Goal: Task Accomplishment & Management: Manage account settings

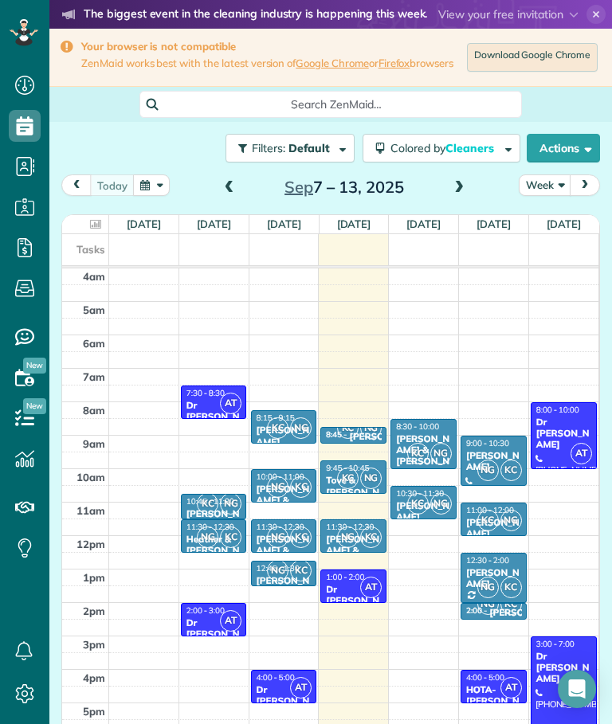
scroll to position [29, 0]
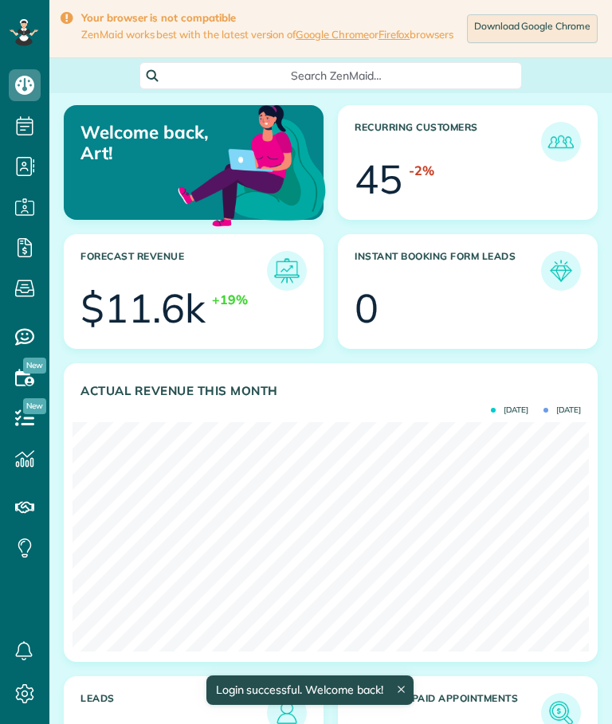
scroll to position [229, 516]
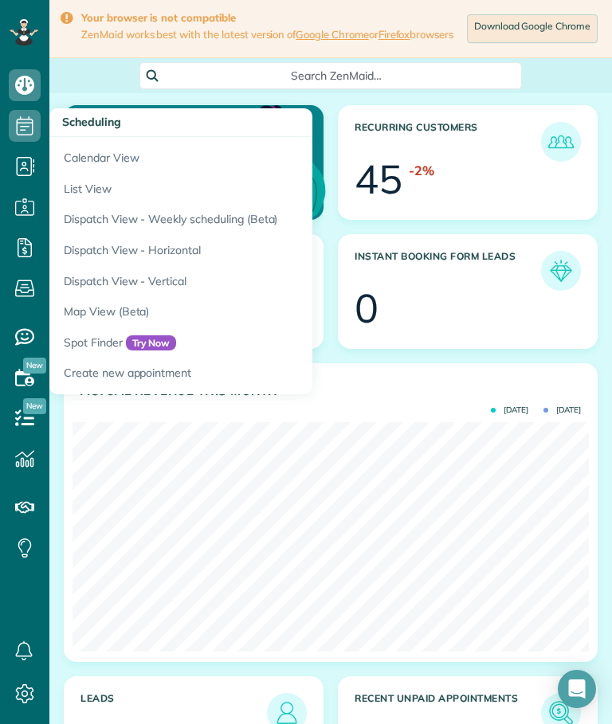
click at [129, 162] on link "Calendar View" at bounding box center [248, 155] width 398 height 37
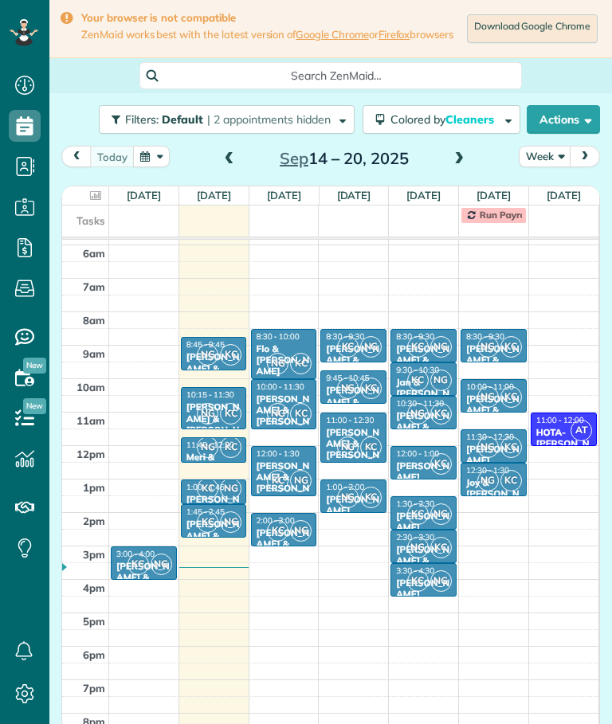
scroll to position [7, 7]
click at [136, 569] on span "KC" at bounding box center [138, 565] width 22 height 22
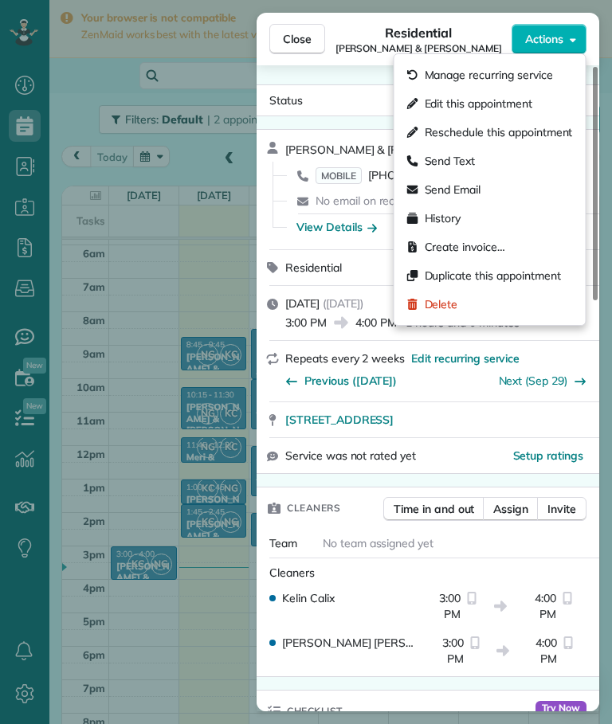
click at [553, 72] on span "Manage recurring service" at bounding box center [489, 75] width 128 height 16
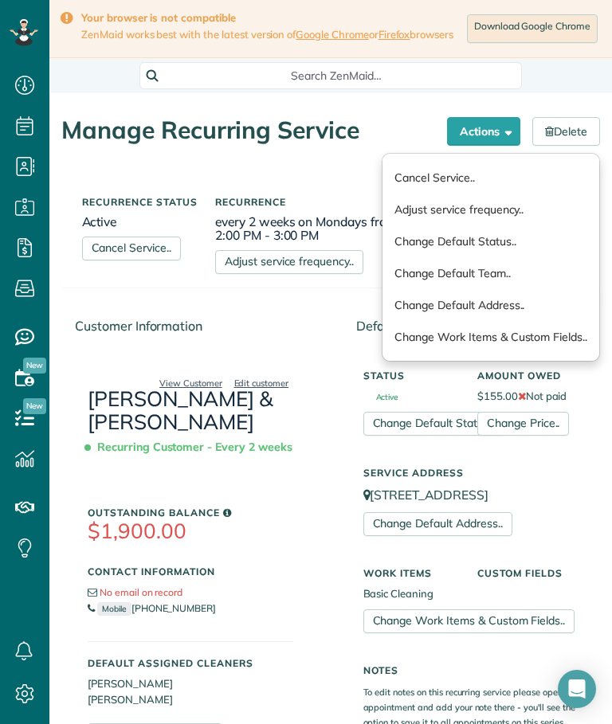
click at [468, 189] on link "Cancel Service.." at bounding box center [490, 178] width 217 height 32
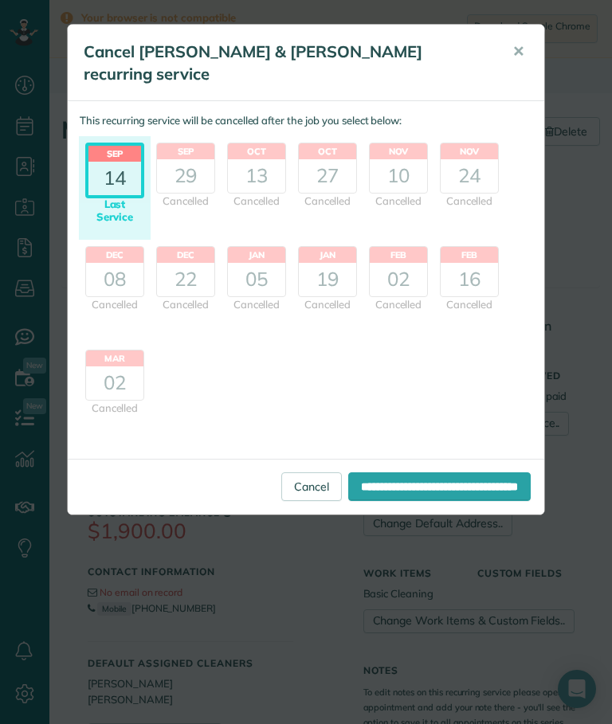
scroll to position [7, 7]
click at [485, 472] on input "**********" at bounding box center [439, 486] width 182 height 29
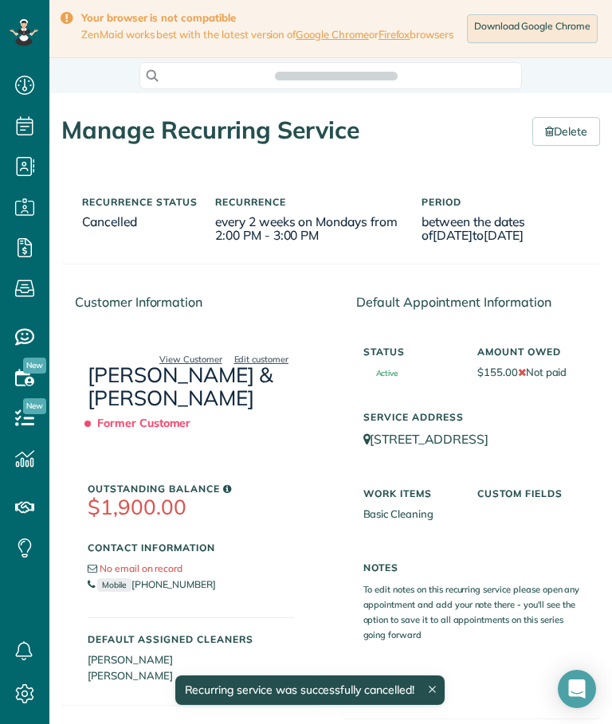
scroll to position [7, 7]
click at [432, 690] on icon at bounding box center [431, 690] width 6 height 6
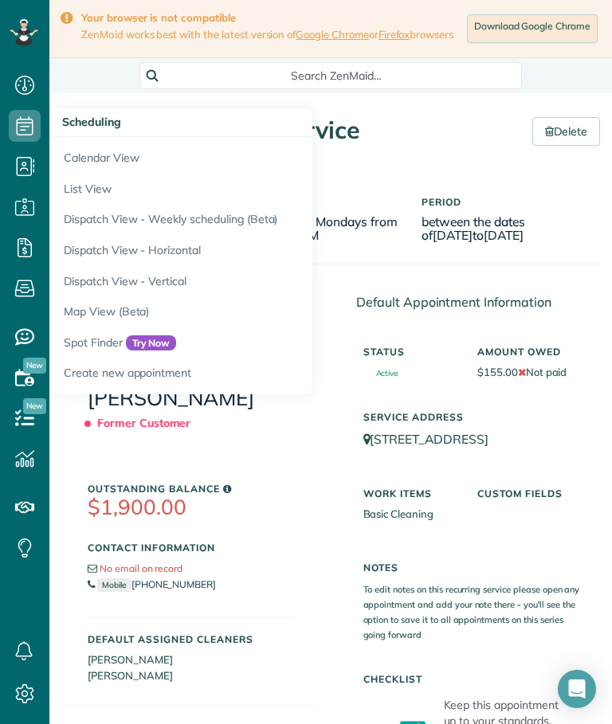
click at [131, 166] on link "Calendar View" at bounding box center [248, 155] width 398 height 37
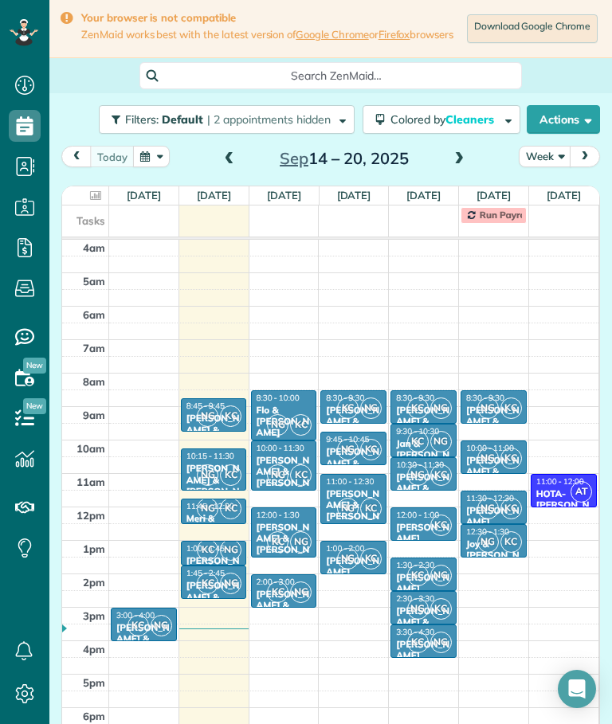
click at [139, 615] on span "KC" at bounding box center [138, 626] width 22 height 22
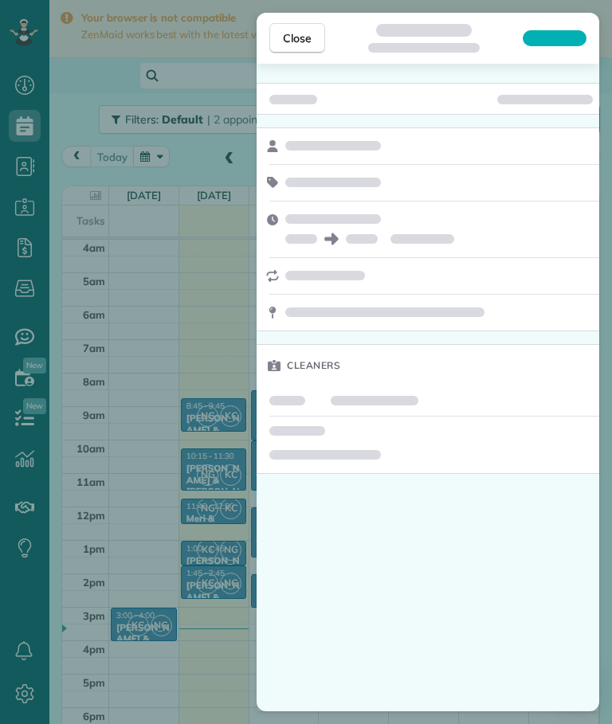
scroll to position [61, 0]
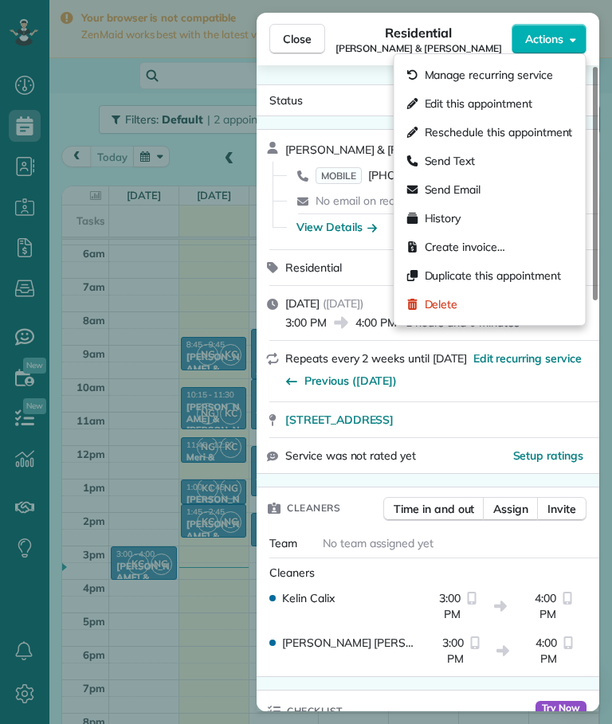
click at [446, 302] on span "Delete" at bounding box center [441, 304] width 33 height 16
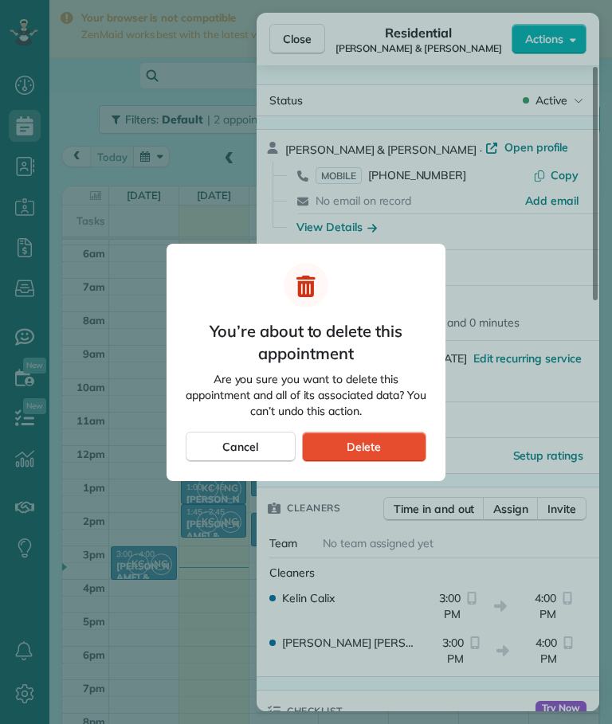
click at [372, 446] on span "Delete" at bounding box center [363, 447] width 34 height 16
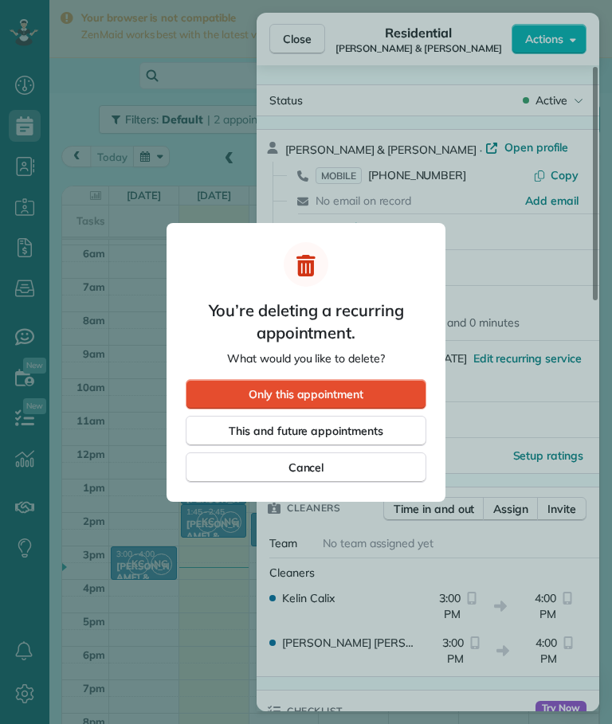
click at [393, 393] on div "Only this appointment" at bounding box center [306, 394] width 241 height 30
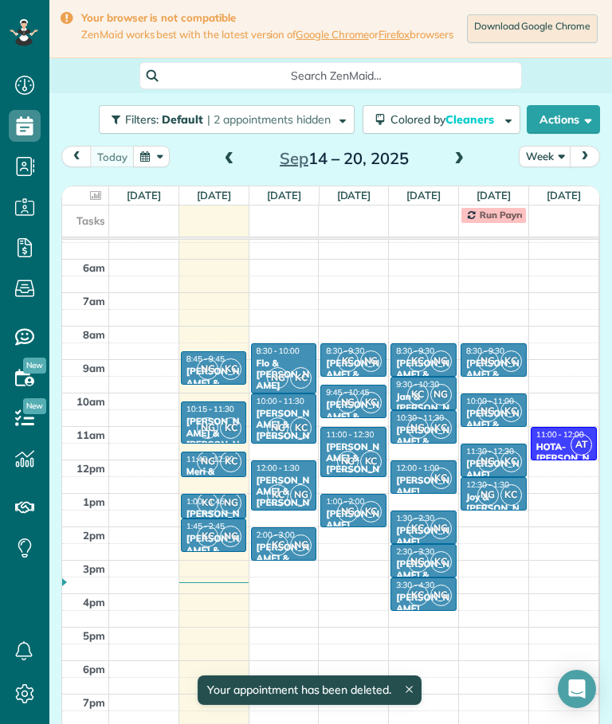
scroll to position [47, 0]
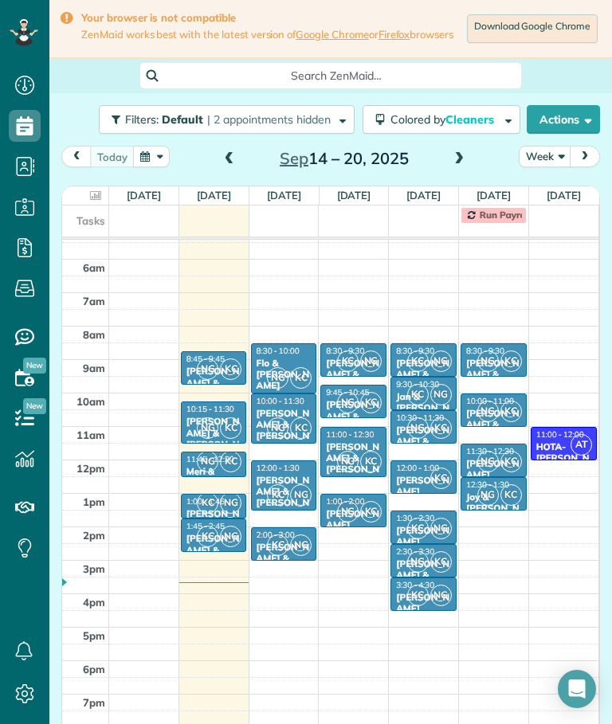
click at [408, 685] on td at bounding box center [354, 686] width 490 height 17
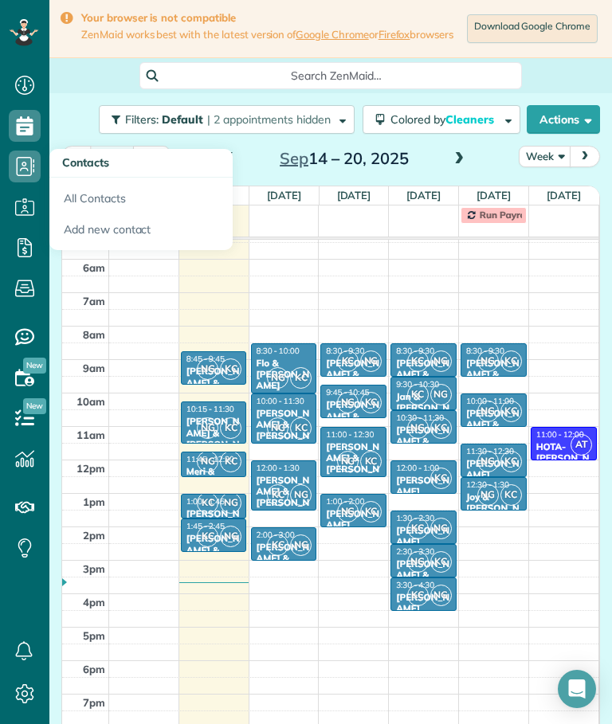
click at [131, 203] on link "All Contacts" at bounding box center [140, 196] width 183 height 37
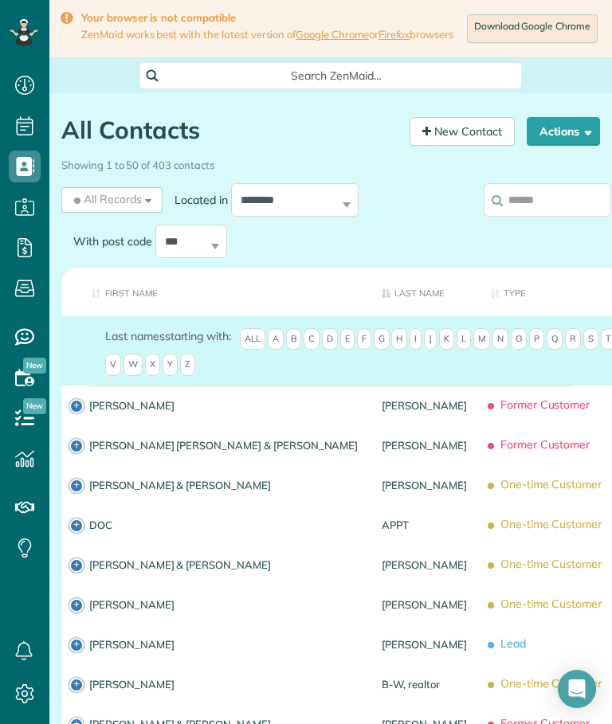
scroll to position [7, 7]
click at [562, 217] on input "search" at bounding box center [546, 199] width 127 height 33
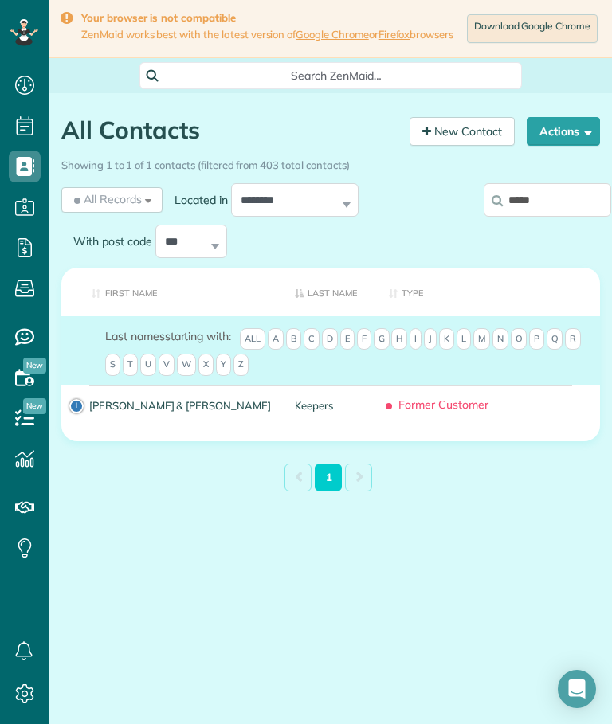
type input "*****"
click at [295, 411] on link "Keepers" at bounding box center [330, 405] width 70 height 11
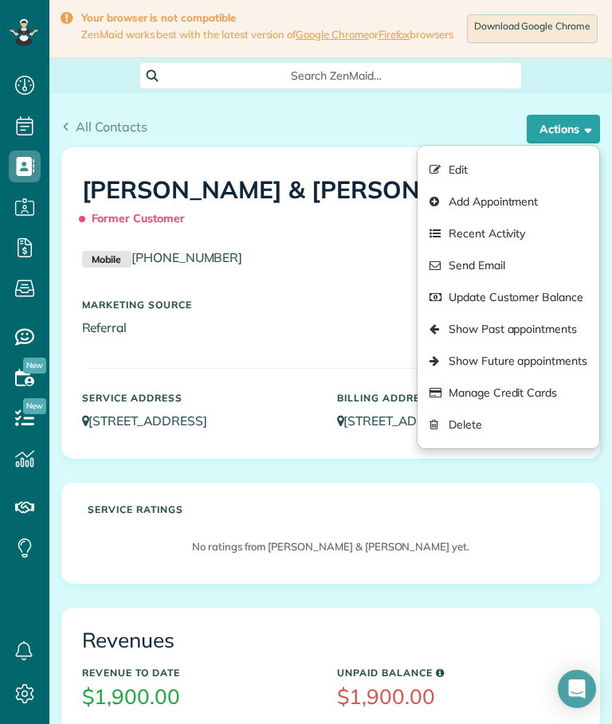
scroll to position [7, 7]
click at [460, 177] on link "Edit" at bounding box center [508, 170] width 182 height 32
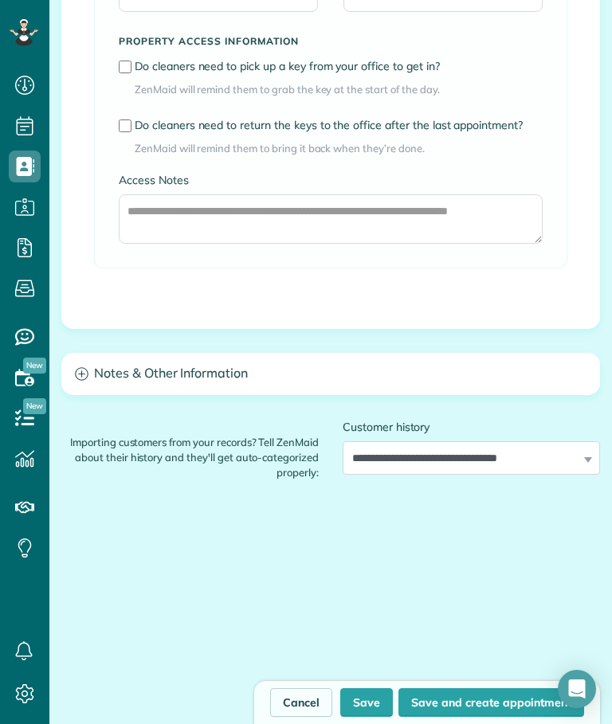
scroll to position [2385, 0]
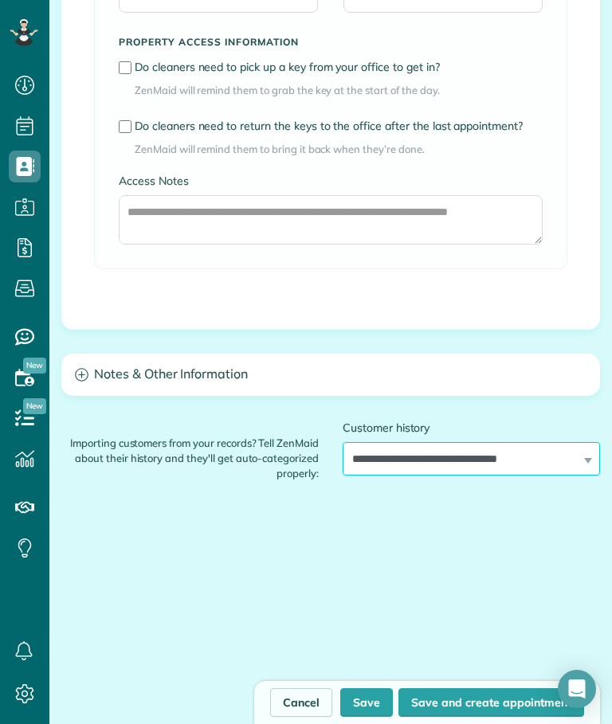
click at [593, 470] on select "**********" at bounding box center [470, 458] width 257 height 33
select select "*******"
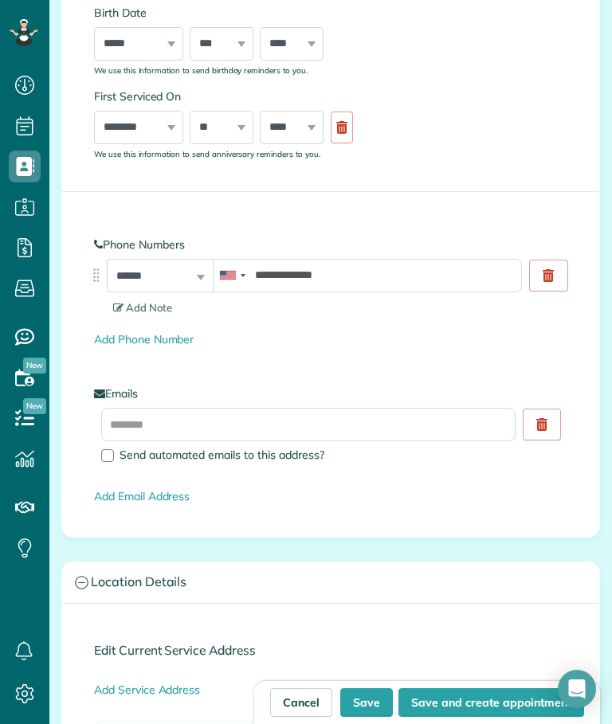
scroll to position [550, 0]
click at [112, 463] on div at bounding box center [107, 456] width 13 height 13
click at [374, 707] on button "Save" at bounding box center [366, 702] width 53 height 29
type input "**********"
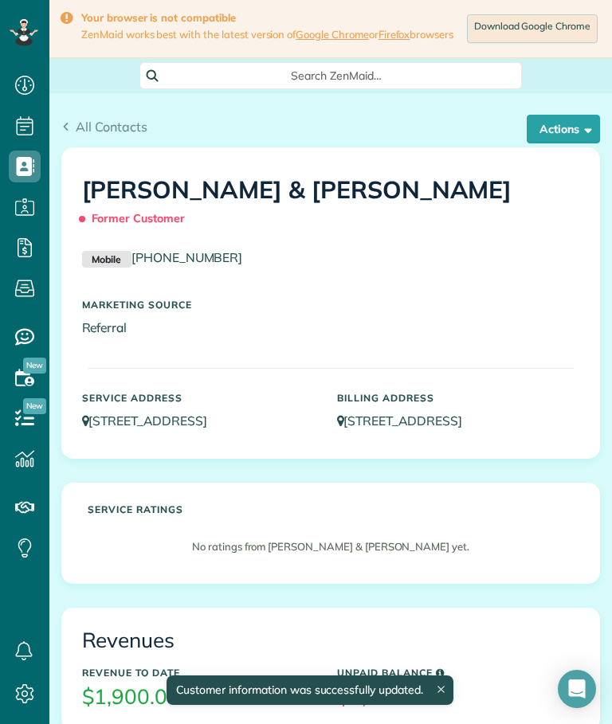
scroll to position [7, 7]
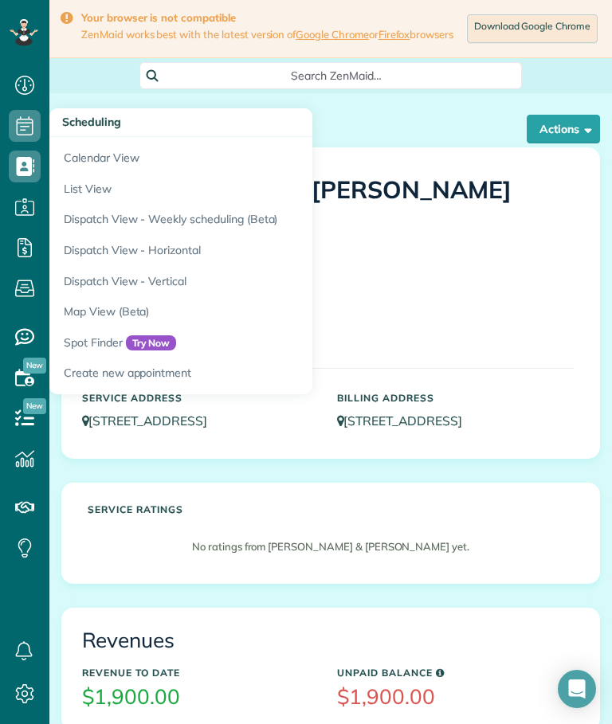
click at [139, 162] on link "Calendar View" at bounding box center [248, 155] width 398 height 37
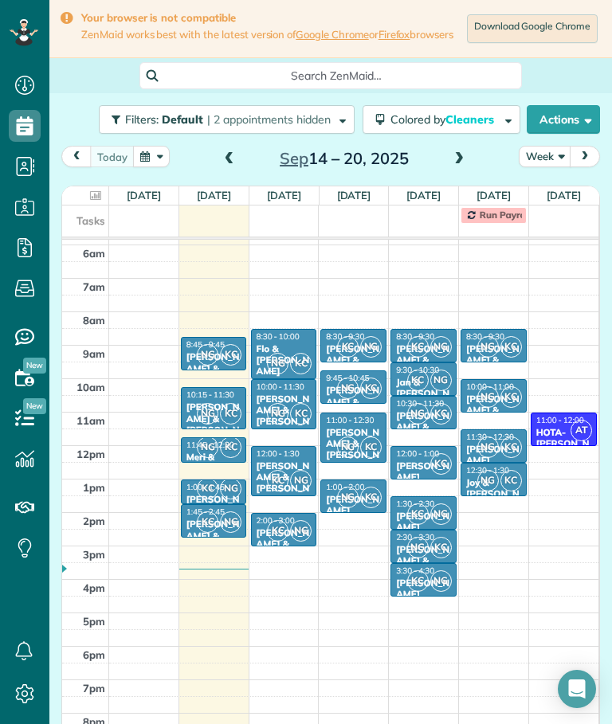
scroll to position [7, 7]
click at [92, 201] on icon at bounding box center [95, 195] width 11 height 10
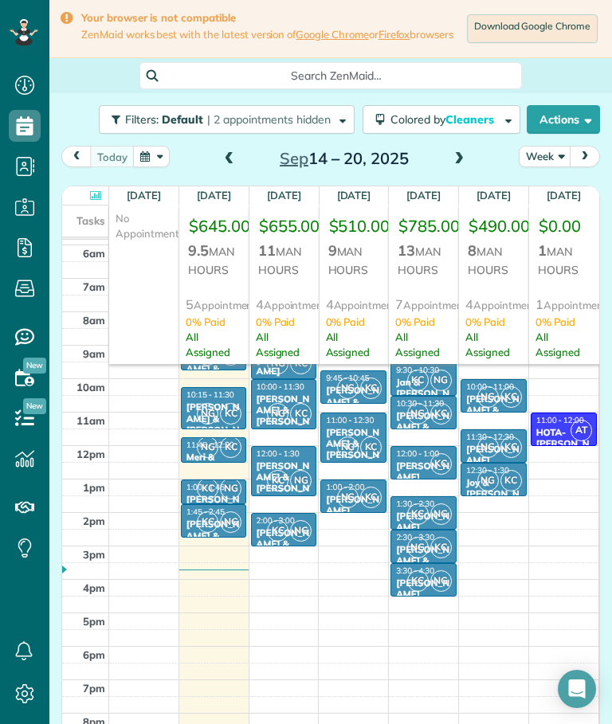
click at [91, 205] on div at bounding box center [85, 195] width 40 height 18
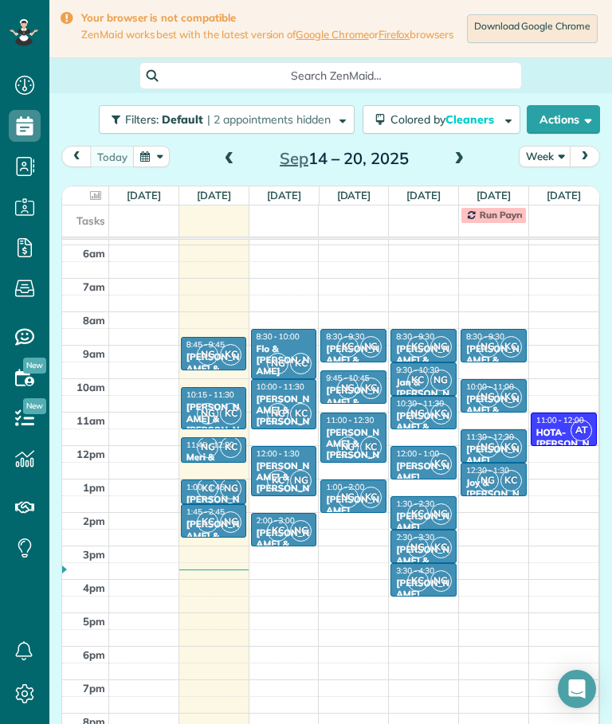
click at [209, 363] on span "NG" at bounding box center [208, 355] width 22 height 22
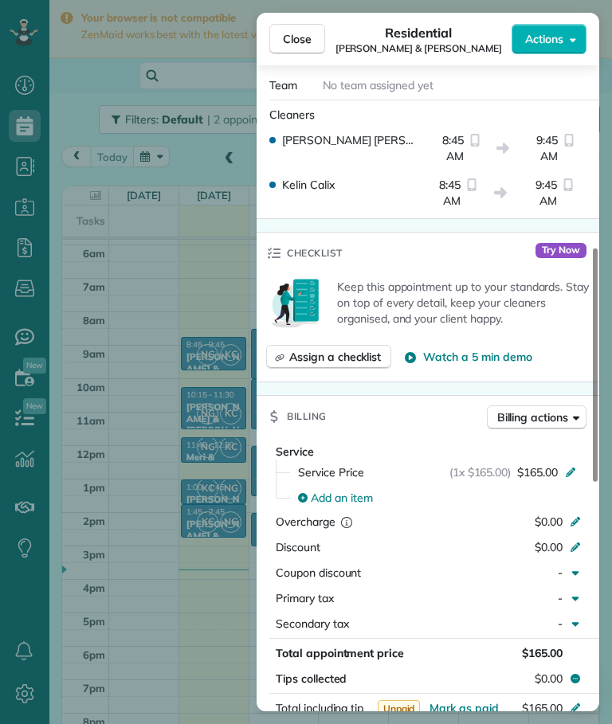
scroll to position [460, 0]
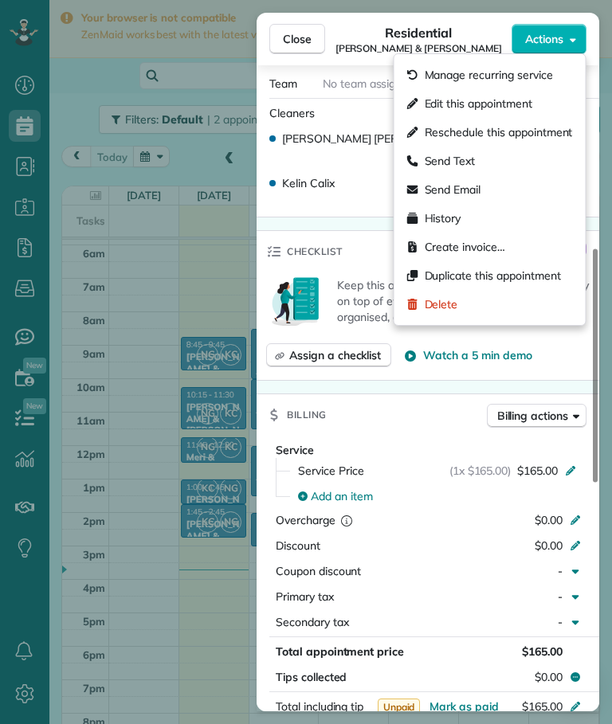
click at [525, 98] on span "Edit this appointment" at bounding box center [479, 104] width 108 height 16
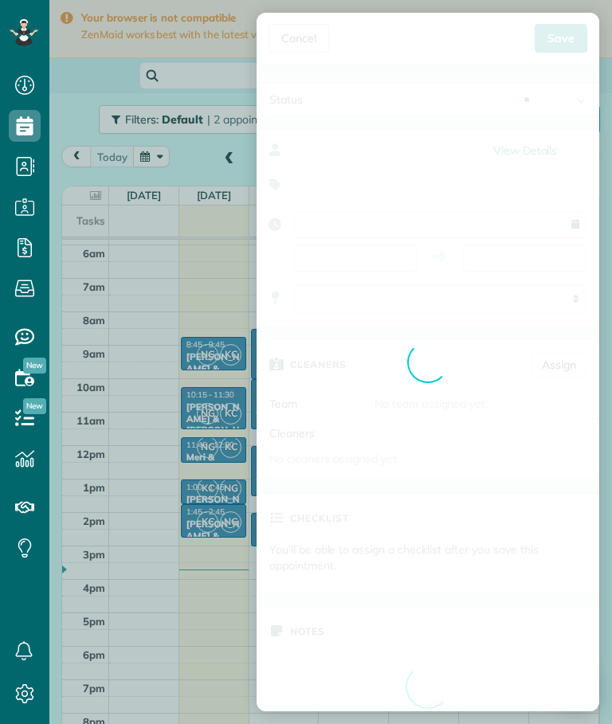
type input "**********"
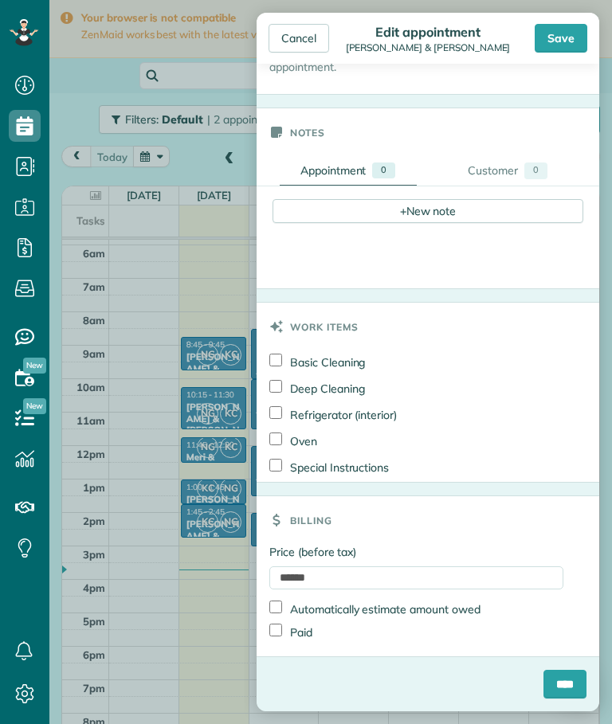
scroll to position [495, 0]
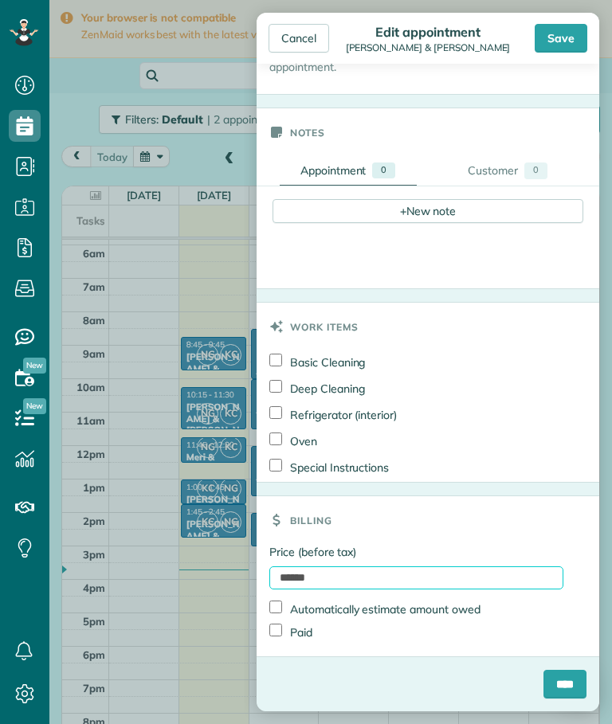
click at [486, 575] on input "******" at bounding box center [416, 577] width 294 height 23
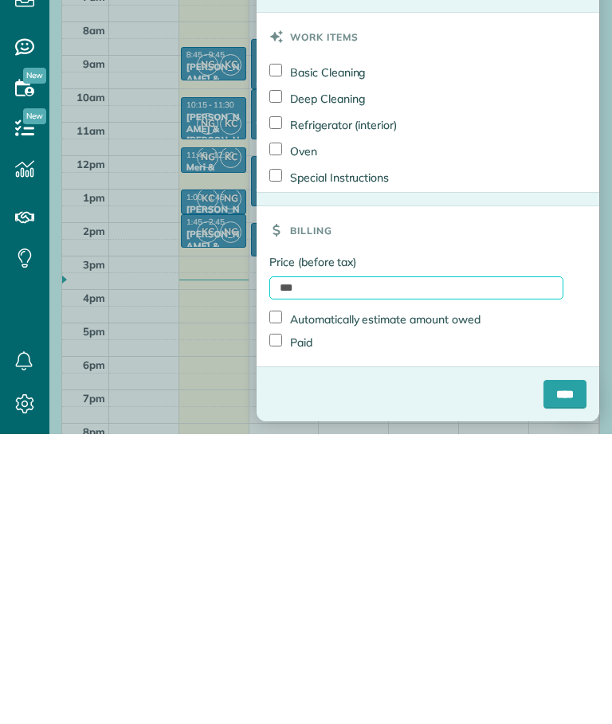
type input "***"
click at [571, 670] on input "****" at bounding box center [564, 684] width 43 height 29
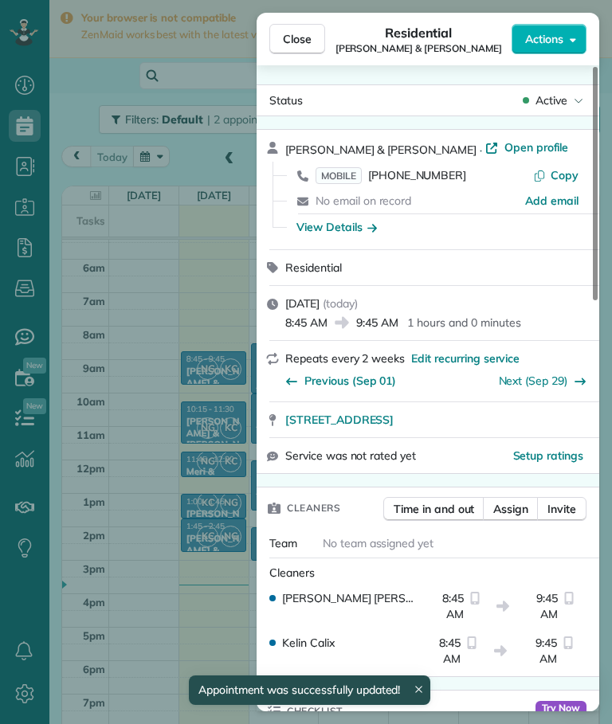
scroll to position [47, 0]
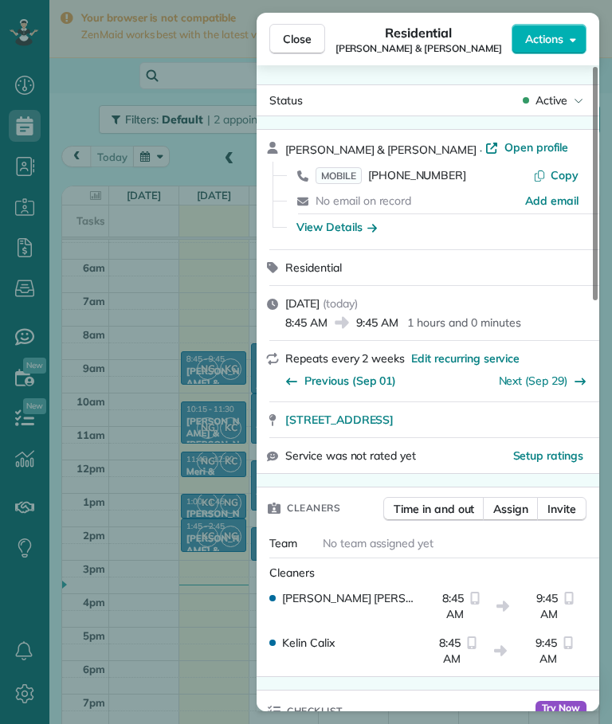
click at [299, 39] on span "Close" at bounding box center [297, 39] width 29 height 16
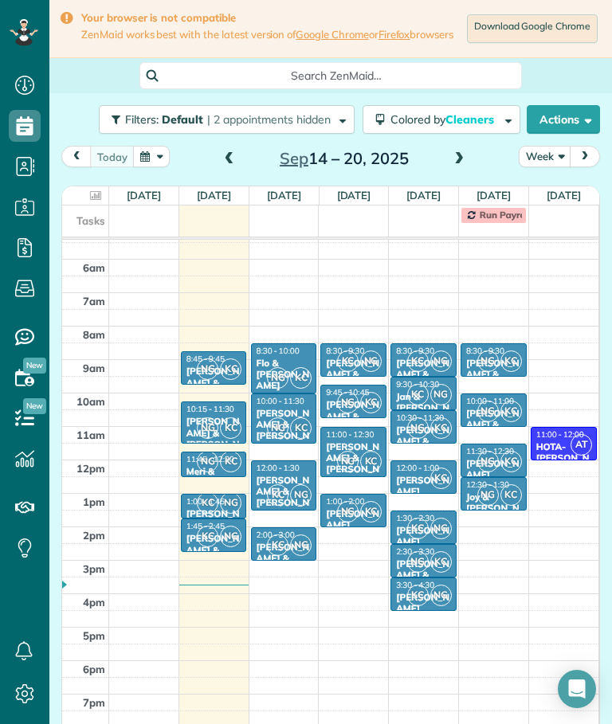
click at [103, 186] on div at bounding box center [85, 195] width 40 height 18
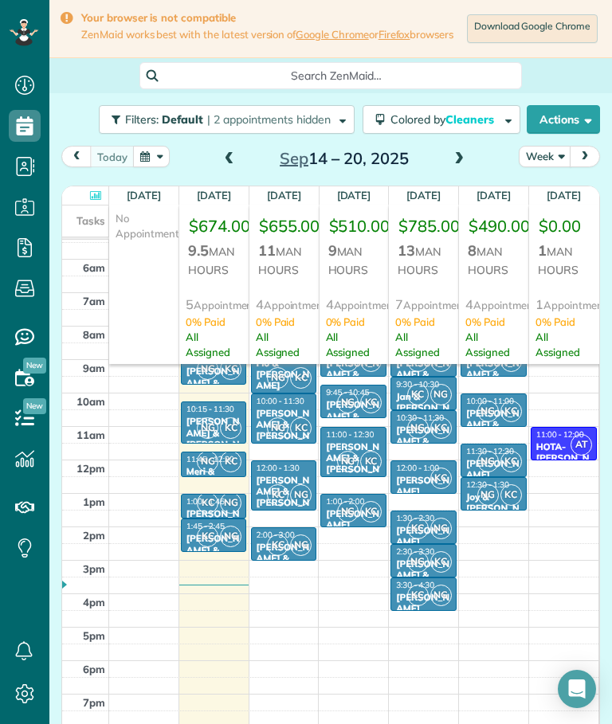
click at [92, 186] on div at bounding box center [85, 195] width 40 height 18
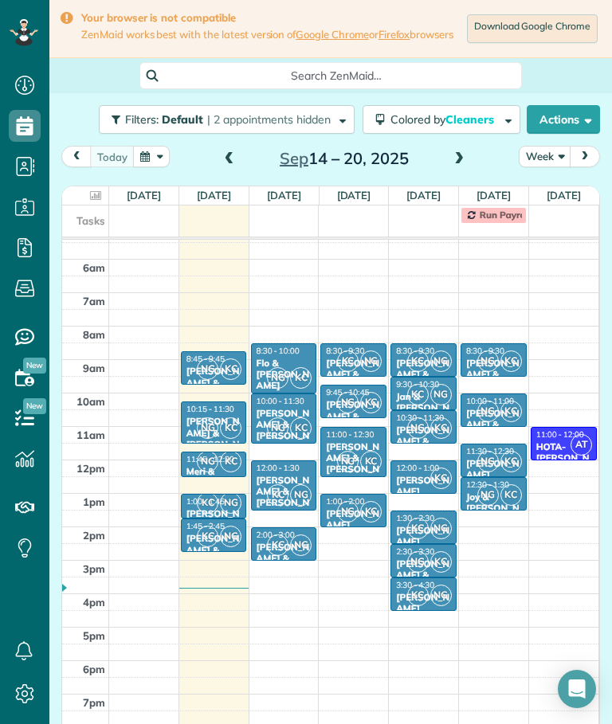
click at [464, 147] on span at bounding box center [459, 159] width 18 height 24
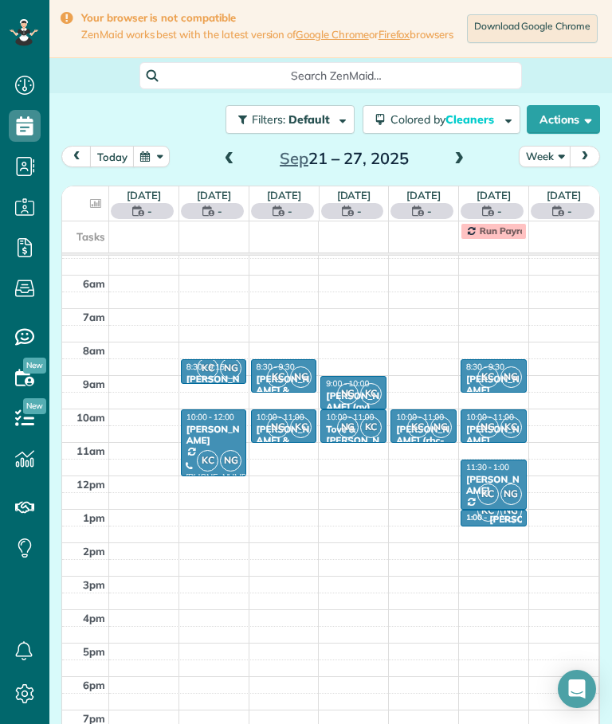
scroll to position [61, 0]
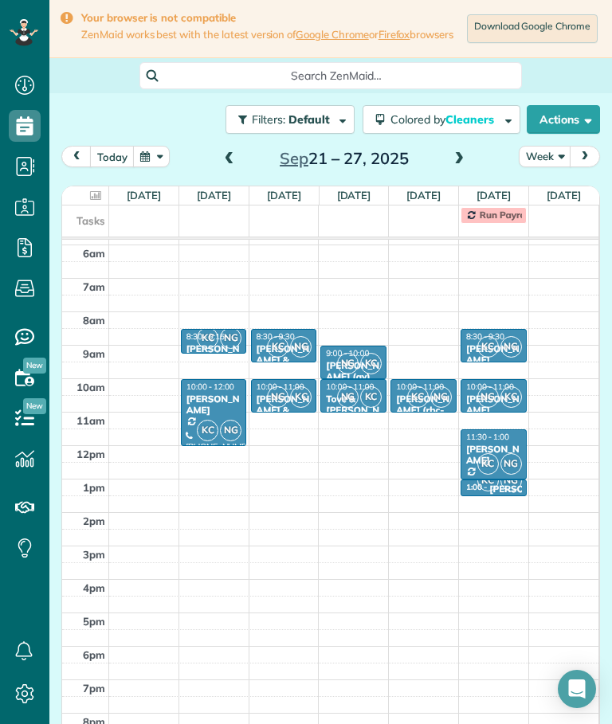
click at [455, 152] on span at bounding box center [459, 159] width 18 height 14
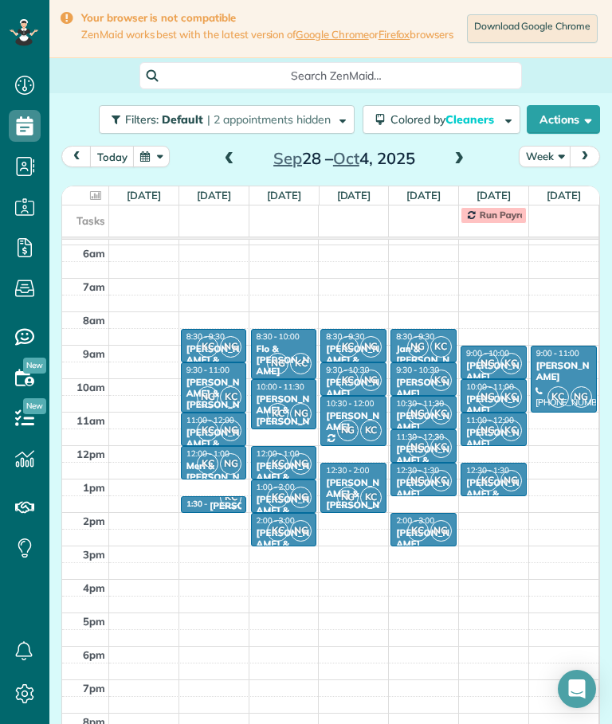
click at [221, 147] on span at bounding box center [230, 159] width 18 height 24
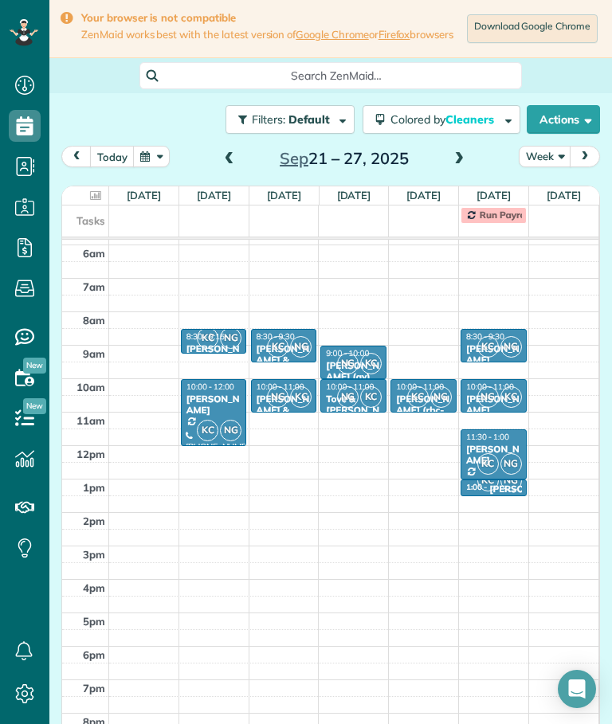
click at [221, 152] on span at bounding box center [230, 159] width 18 height 14
